Goal: Transaction & Acquisition: Purchase product/service

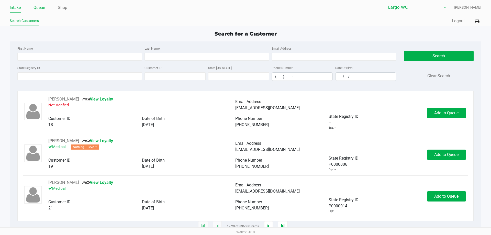
click at [38, 6] on link "Queue" at bounding box center [39, 7] width 12 height 7
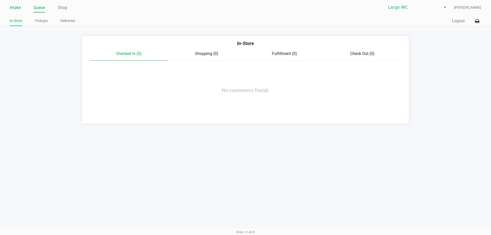
drag, startPoint x: 18, startPoint y: 9, endPoint x: 16, endPoint y: 8, distance: 2.8
click at [17, 9] on link "Intake" at bounding box center [15, 7] width 11 height 7
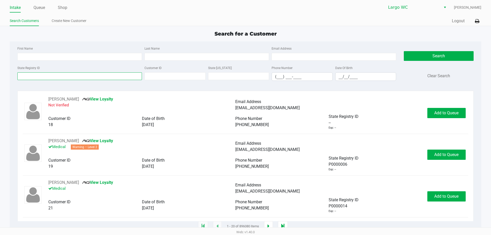
click at [50, 75] on input "State Registry ID" at bounding box center [79, 76] width 124 height 8
paste input "P7HH4687"
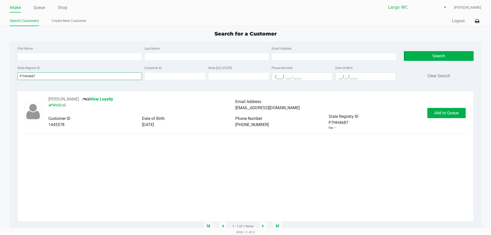
type input "P7HH4687"
click at [439, 115] on span "Add to Queue" at bounding box center [446, 112] width 24 height 5
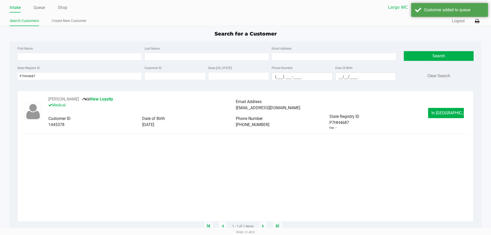
click at [444, 114] on span "In [GEOGRAPHIC_DATA]" at bounding box center [452, 112] width 43 height 5
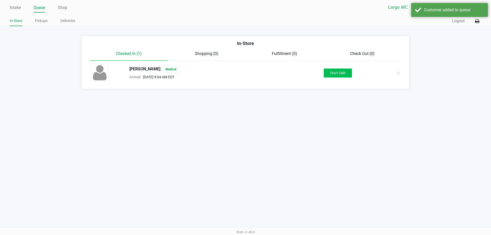
click at [327, 67] on div "[PERSON_NAME] Medical Arrived [DATE] 9:04 AM EDT Start Sale" at bounding box center [245, 73] width 316 height 18
click at [331, 74] on button "Start Sale" at bounding box center [338, 73] width 28 height 9
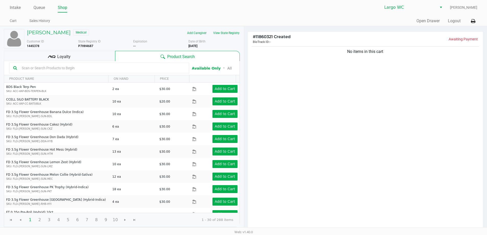
click at [84, 66] on input "text" at bounding box center [102, 68] width 165 height 8
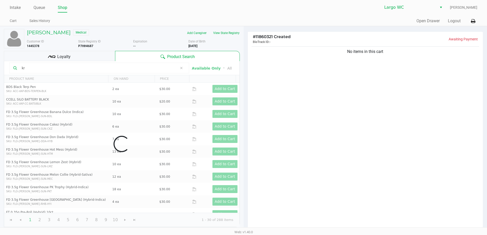
type input "k"
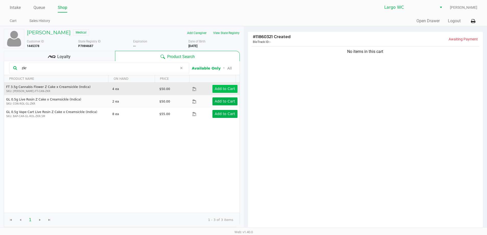
type input "zkr"
click at [230, 85] on button "Add to Cart" at bounding box center [224, 89] width 25 height 8
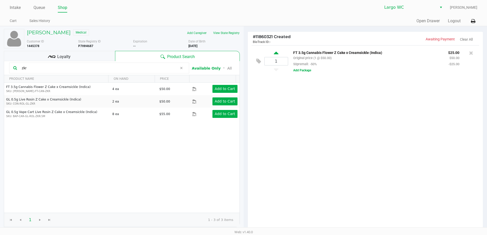
click at [278, 51] on icon at bounding box center [276, 54] width 5 height 6
type input "2"
click at [10, 7] on link "Intake" at bounding box center [15, 7] width 11 height 7
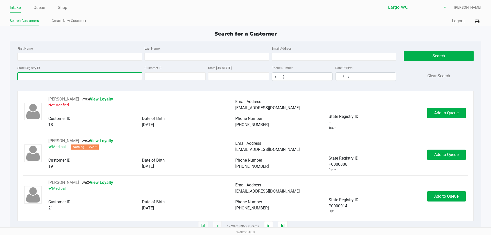
click at [93, 74] on input "State Registry ID" at bounding box center [79, 76] width 124 height 8
type input "o"
click at [112, 60] on input "First Name" at bounding box center [79, 57] width 124 height 8
type input "[PERSON_NAME]"
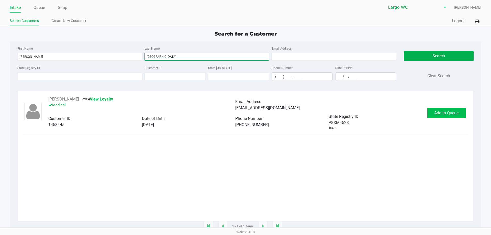
type input "[GEOGRAPHIC_DATA]"
click at [438, 114] on span "Add to Queue" at bounding box center [446, 112] width 24 height 5
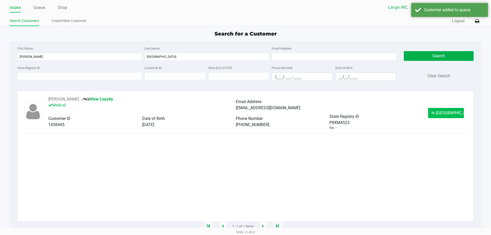
click at [440, 115] on span "In [GEOGRAPHIC_DATA]" at bounding box center [452, 112] width 43 height 5
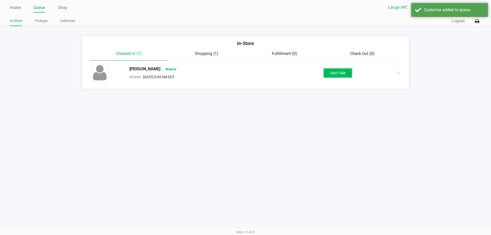
drag, startPoint x: 343, startPoint y: 75, endPoint x: 338, endPoint y: 78, distance: 5.8
click at [341, 76] on button "Start Sale" at bounding box center [338, 73] width 28 height 9
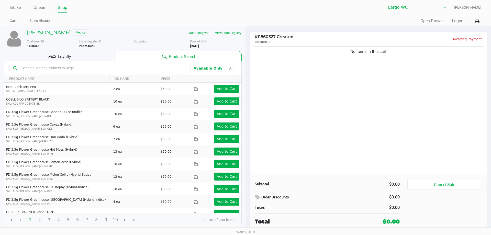
click at [224, 37] on div "Customer ID 1458445 State Registry ID P8XM4523 Expiration -- More Date of Birth…" at bounding box center [134, 42] width 222 height 11
click at [228, 32] on button "View State Registry" at bounding box center [227, 33] width 30 height 8
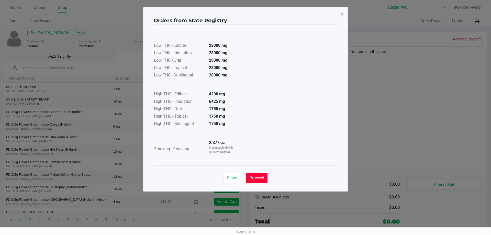
click at [258, 176] on span "Proceed" at bounding box center [257, 177] width 15 height 5
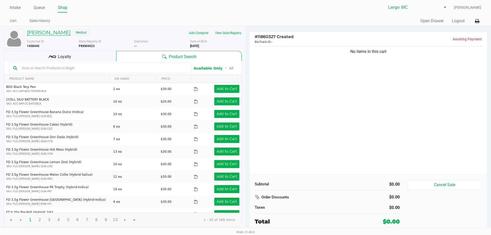
click at [56, 31] on h5 "[PERSON_NAME]" at bounding box center [49, 32] width 44 height 6
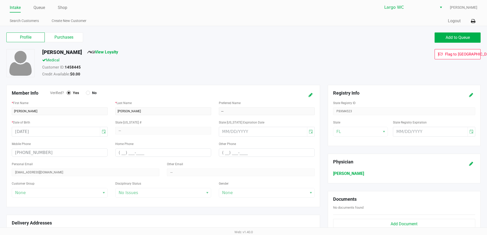
click at [70, 40] on label "Purchases" at bounding box center [64, 37] width 38 height 10
click at [0, 0] on 1 "Purchases" at bounding box center [0, 0] width 0 height 0
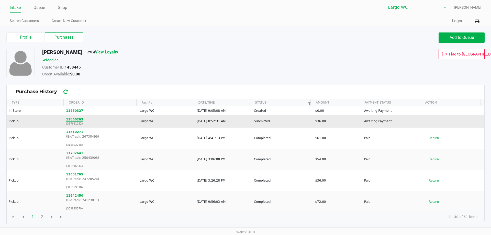
click at [71, 119] on button "11860263" at bounding box center [74, 119] width 17 height 5
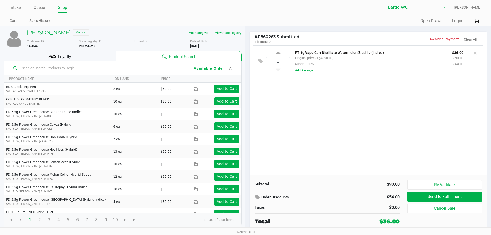
drag, startPoint x: 328, startPoint y: 57, endPoint x: 366, endPoint y: 58, distance: 37.3
click at [366, 58] on div "FT 1g Vape Cart Distillate Watermelon Zlushie (Indica) Original price (1 @ $90.…" at bounding box center [369, 58] width 157 height 18
click at [364, 66] on div "FT 1g Vape Cart Distillate Watermelon Zlushie (Indica) Original price (1 @ $90.…" at bounding box center [369, 58] width 157 height 18
drag, startPoint x: 339, startPoint y: 53, endPoint x: 360, endPoint y: 60, distance: 21.3
click at [356, 54] on p "FT 1g Vape Cart Distillate Watermelon Zlushie (Indica)" at bounding box center [369, 51] width 149 height 5
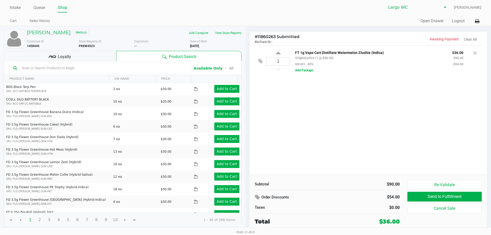
click at [360, 61] on div "FT 1g Vape Cart Distillate Watermelon Zlushie (Indica) Original price (1 @ $90.…" at bounding box center [369, 58] width 157 height 18
drag, startPoint x: 267, startPoint y: 37, endPoint x: 277, endPoint y: 36, distance: 9.5
click at [277, 36] on span "# 11860263 Submitted" at bounding box center [277, 36] width 45 height 5
copy span "0263"
click at [292, 117] on div "1 FT 1g Vape Cart Distillate Watermelon Zlushie (Indica) Original price (1 @ $9…" at bounding box center [368, 109] width 237 height 129
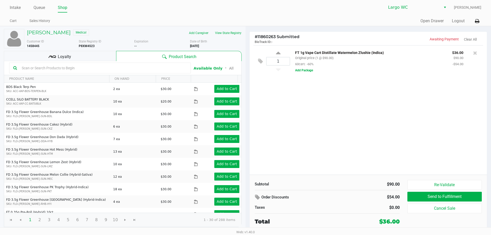
click at [52, 38] on div "Customer ID 1458445 State Registry ID P8XM4523 Expiration -- More Date of Birth…" at bounding box center [134, 42] width 222 height 11
click at [52, 35] on h5 "[PERSON_NAME]" at bounding box center [49, 32] width 44 height 6
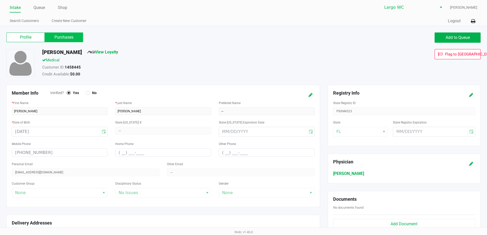
click at [63, 34] on label "Purchases" at bounding box center [64, 37] width 38 height 10
click at [0, 0] on 1 "Purchases" at bounding box center [0, 0] width 0 height 0
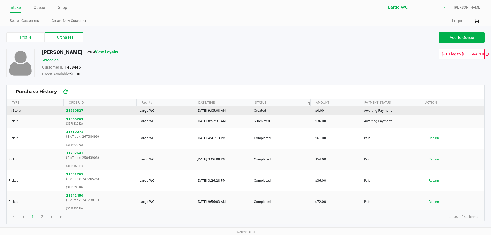
click at [72, 110] on button "11860327" at bounding box center [74, 110] width 17 height 5
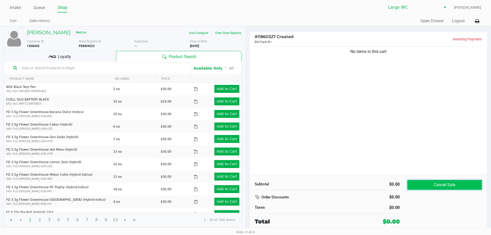
click at [441, 182] on button "Cancel Sale" at bounding box center [444, 185] width 74 height 10
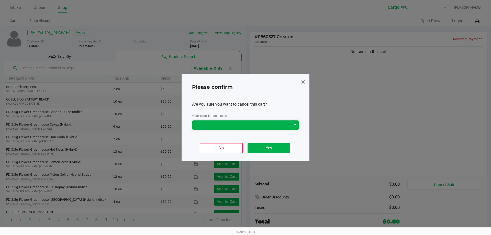
click at [278, 129] on span at bounding box center [241, 124] width 99 height 9
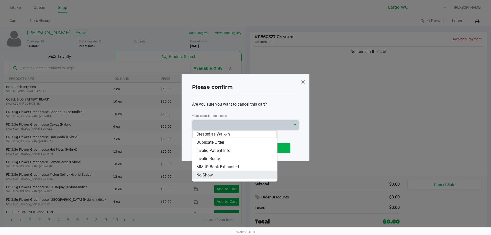
click at [225, 172] on li "No Show" at bounding box center [234, 175] width 85 height 8
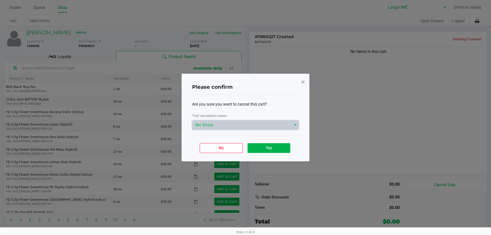
drag, startPoint x: 257, startPoint y: 133, endPoint x: 256, endPoint y: 131, distance: 2.8
click at [257, 133] on div "Are you sure you want to cancel this cart? * Cart cancellation reason No Show" at bounding box center [245, 115] width 107 height 41
click at [252, 124] on span "No Show" at bounding box center [241, 125] width 93 height 6
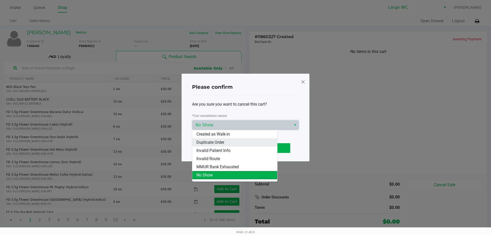
click at [216, 139] on li "Duplicate Order" at bounding box center [234, 142] width 85 height 8
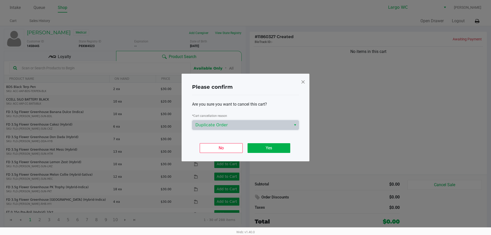
click at [268, 142] on div "No Yes" at bounding box center [245, 146] width 107 height 20
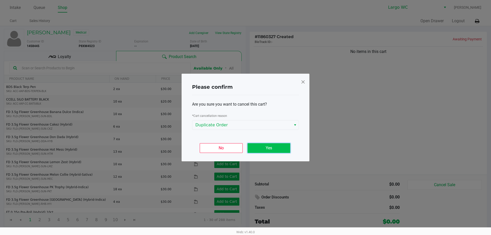
click at [270, 148] on button "Yes" at bounding box center [268, 148] width 43 height 10
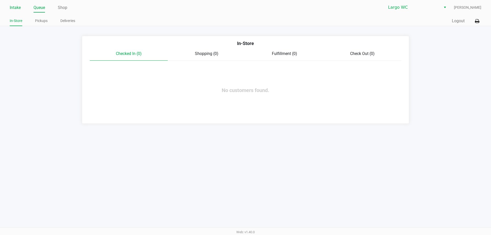
click at [14, 7] on link "Intake" at bounding box center [15, 7] width 11 height 7
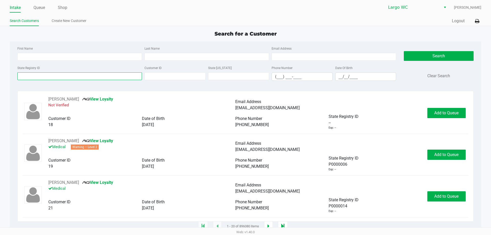
click at [77, 75] on input "State Registry ID" at bounding box center [79, 76] width 124 height 8
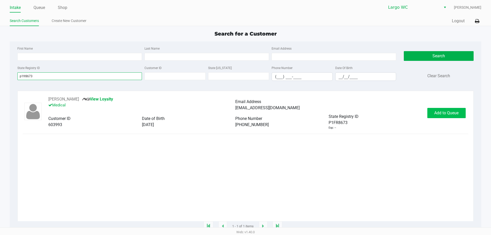
type input "p1fr8673"
click at [452, 114] on span "Add to Queue" at bounding box center [446, 112] width 24 height 5
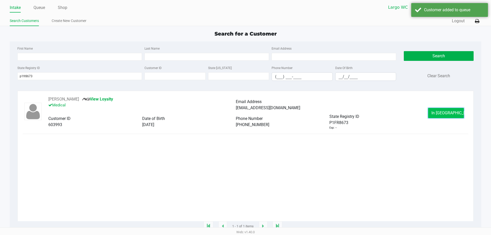
click at [450, 114] on span "In [GEOGRAPHIC_DATA]" at bounding box center [452, 112] width 43 height 5
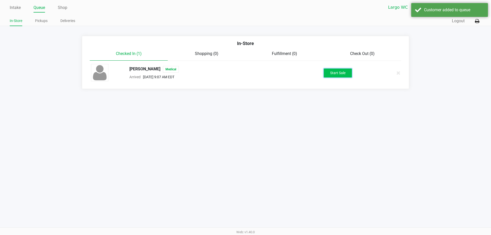
click at [329, 71] on button "Start Sale" at bounding box center [338, 73] width 28 height 9
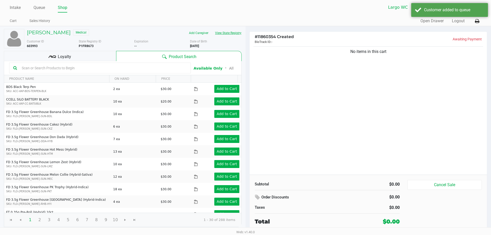
click at [229, 36] on button "View State Registry" at bounding box center [227, 33] width 30 height 8
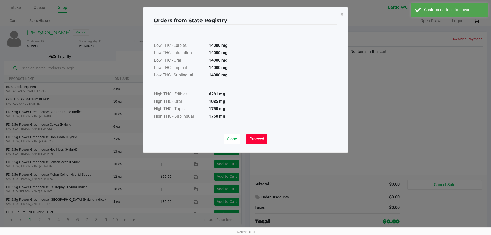
click at [259, 140] on span "Proceed" at bounding box center [257, 139] width 15 height 5
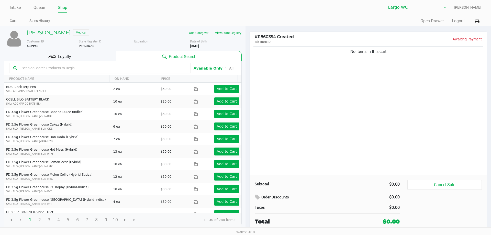
click at [117, 69] on input "text" at bounding box center [103, 68] width 167 height 8
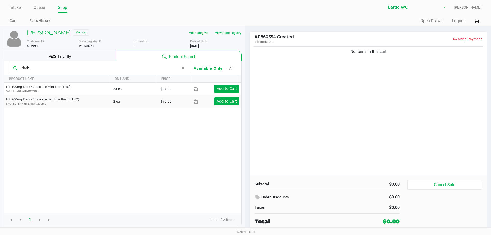
click at [73, 69] on input "dark" at bounding box center [99, 68] width 159 height 8
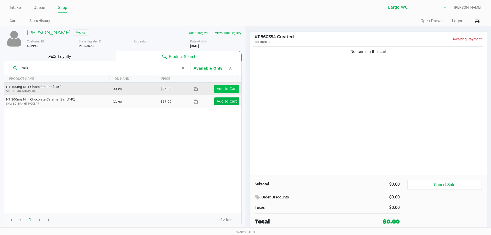
type input "milk"
click at [217, 87] on app-button-loader "Add to Cart" at bounding box center [227, 89] width 20 height 4
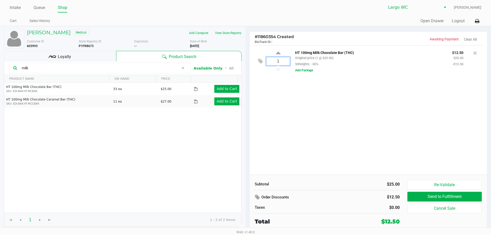
click at [285, 61] on input "1" at bounding box center [277, 61] width 23 height 8
type input "3"
click at [288, 94] on div "[PERSON_NAME] Medical Add Caregiver View State Registry Customer ID 603993 Stat…" at bounding box center [243, 128] width 487 height 205
click at [474, 54] on icon at bounding box center [475, 52] width 4 height 5
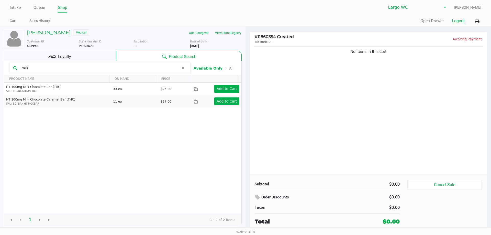
click at [457, 22] on button "Logout" at bounding box center [458, 21] width 13 height 6
